Goal: Information Seeking & Learning: Check status

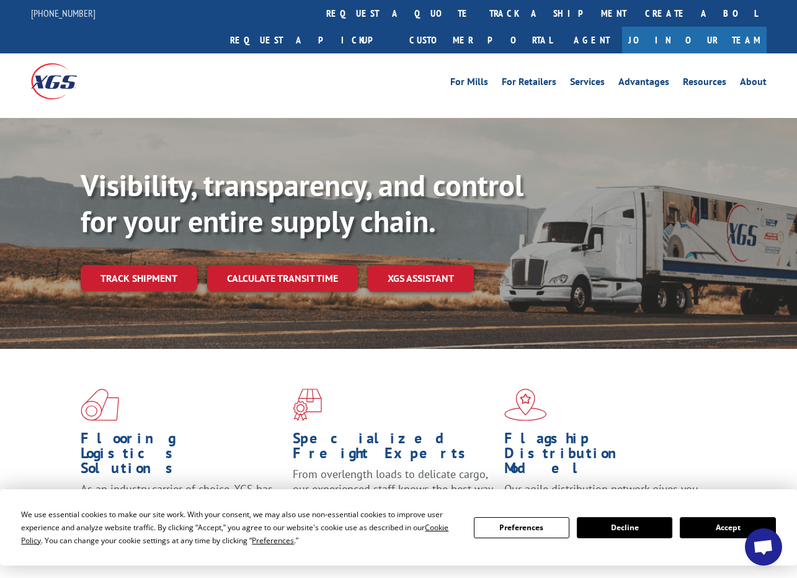
click at [161, 295] on div "Visibility, transparency, and control for your entire supply chain. Track shipm…" at bounding box center [439, 253] width 716 height 173
click at [143, 265] on link "Track shipment" at bounding box center [139, 278] width 117 height 26
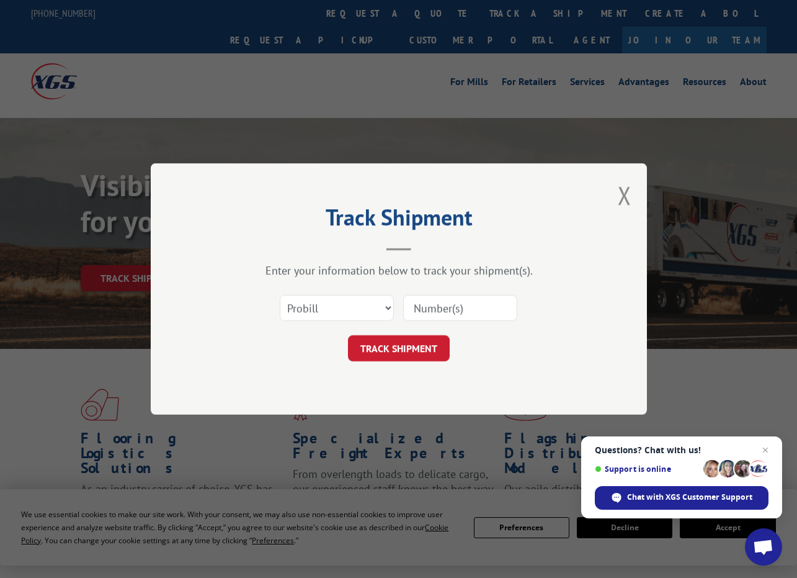
click at [455, 308] on input at bounding box center [460, 308] width 114 height 26
paste input "17235269BOL"
type input "17235269BOL"
click at [409, 353] on button "TRACK SHIPMENT" at bounding box center [399, 348] width 102 height 26
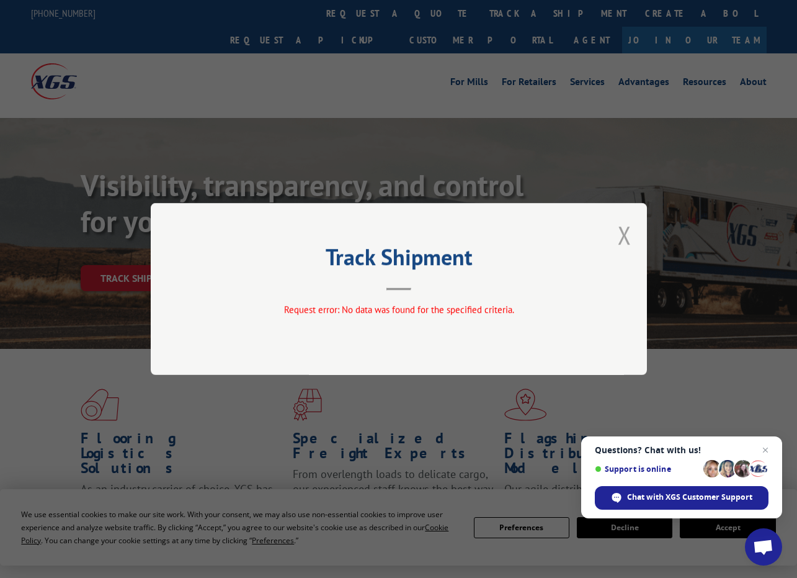
click at [630, 228] on button "Close modal" at bounding box center [625, 234] width 14 height 33
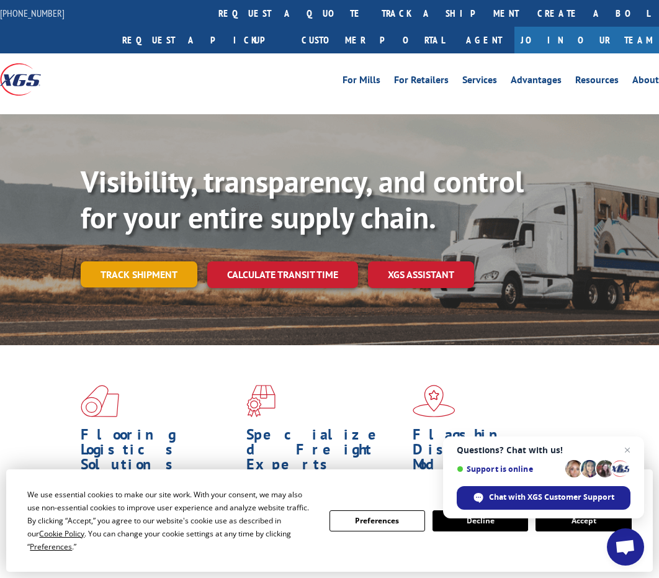
click at [130, 267] on link "Track shipment" at bounding box center [139, 274] width 117 height 26
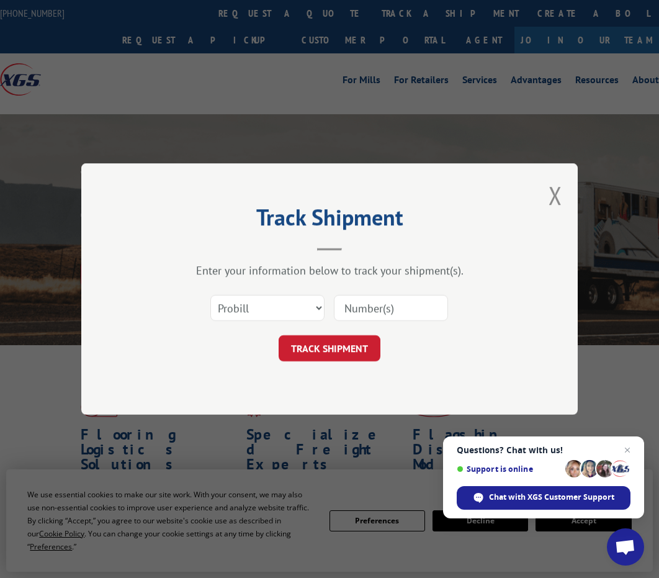
click at [141, 291] on div "Track Shipment Enter your information below to track your shipment(s). Select c…" at bounding box center [329, 288] width 496 height 251
click at [308, 305] on select "Select category... Probill BOL PO" at bounding box center [267, 308] width 114 height 26
select select "bol"
click at [210, 295] on select "Select category... Probill BOL PO" at bounding box center [267, 308] width 114 height 26
click at [376, 307] on input at bounding box center [391, 308] width 114 height 26
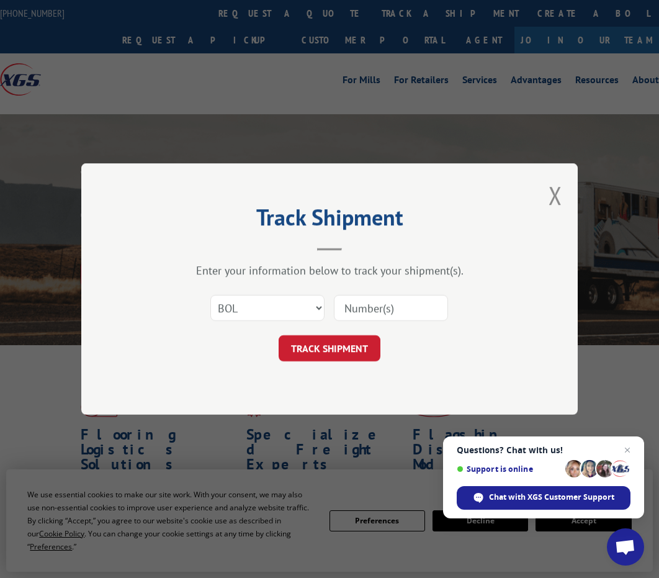
paste input "17235269BOL"
type input "17235269BOL"
click at [330, 346] on button "TRACK SHIPMENT" at bounding box center [330, 348] width 102 height 26
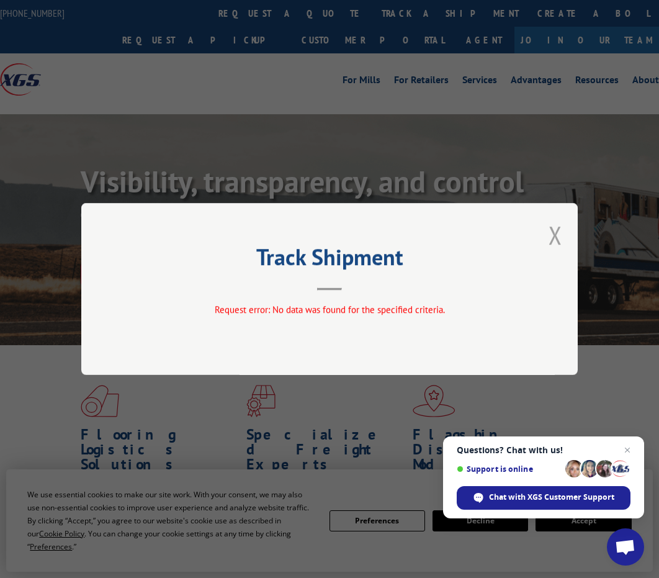
click at [552, 237] on button "Close modal" at bounding box center [555, 234] width 14 height 33
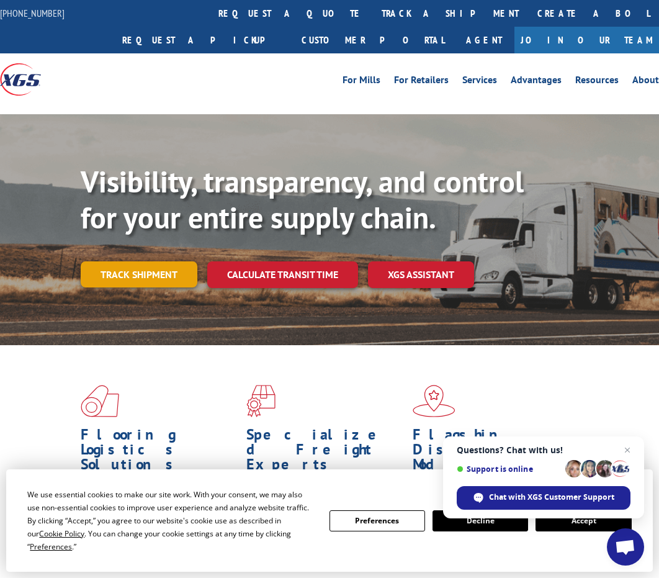
click at [133, 275] on link "Track shipment" at bounding box center [139, 274] width 117 height 26
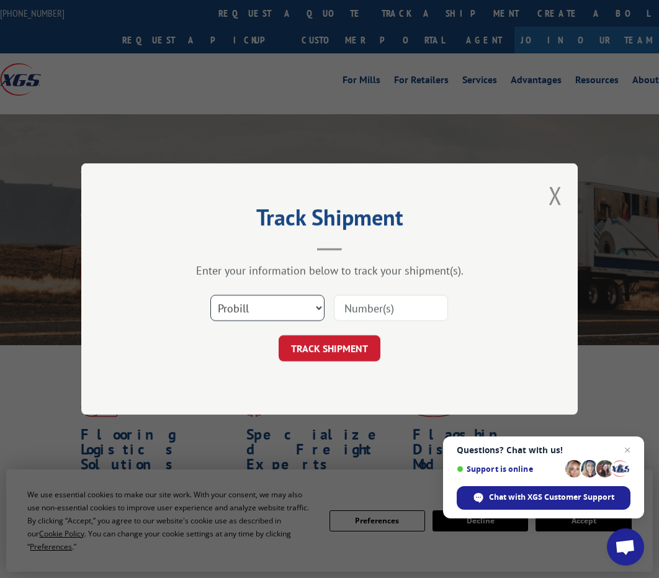
click at [281, 303] on select "Select category... Probill BOL PO" at bounding box center [267, 308] width 114 height 26
select select "po"
click at [210, 295] on select "Select category... Probill BOL PO" at bounding box center [267, 308] width 114 height 26
click at [357, 305] on input at bounding box center [391, 308] width 114 height 26
paste input "17235269BOL"
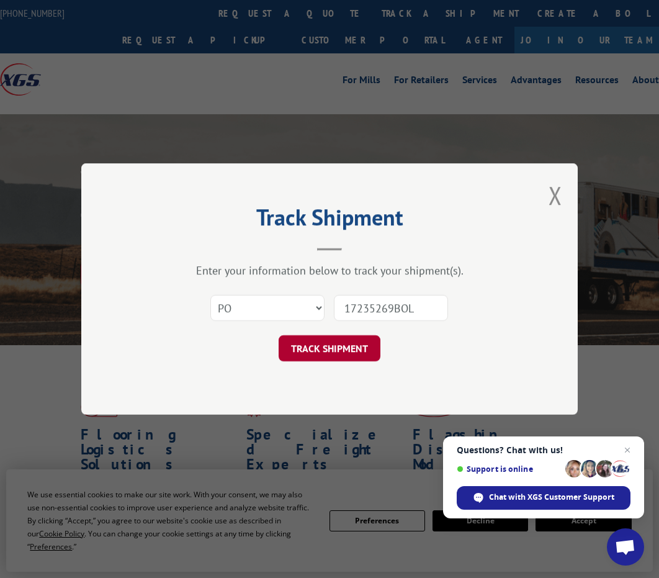
type input "17235269BOL"
click at [317, 351] on button "TRACK SHIPMENT" at bounding box center [330, 348] width 102 height 26
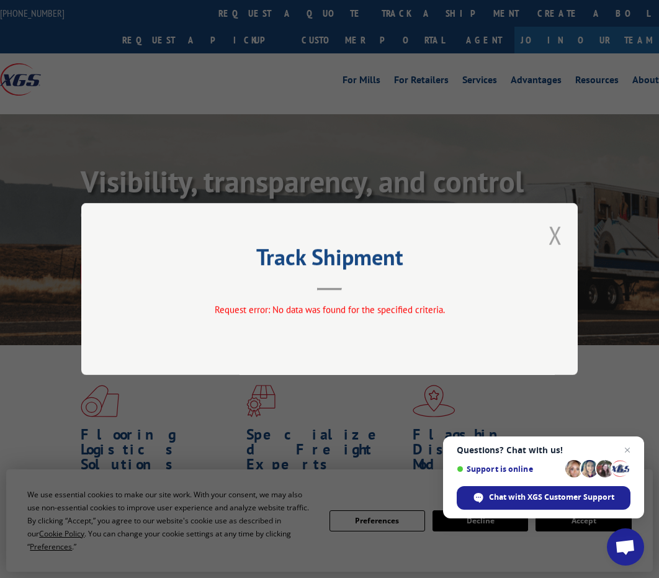
click at [553, 234] on button "Close modal" at bounding box center [555, 234] width 14 height 33
